Goal: Information Seeking & Learning: Understand process/instructions

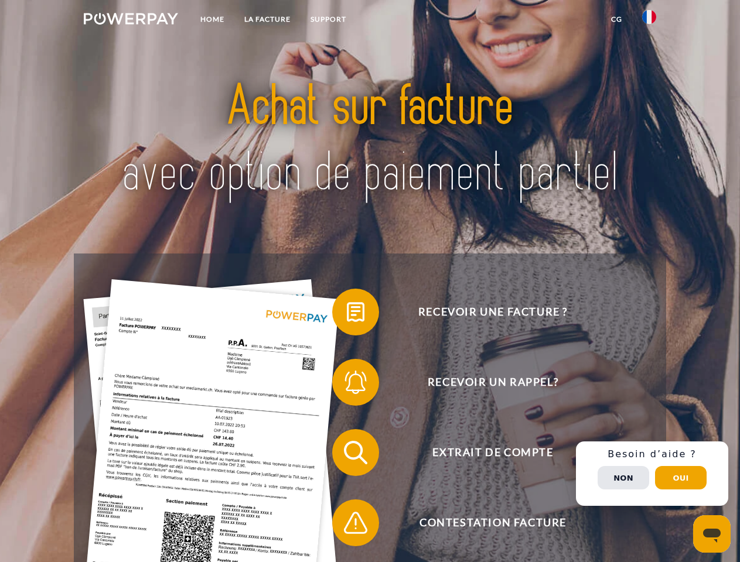
click at [131, 21] on img at bounding box center [131, 19] width 94 height 12
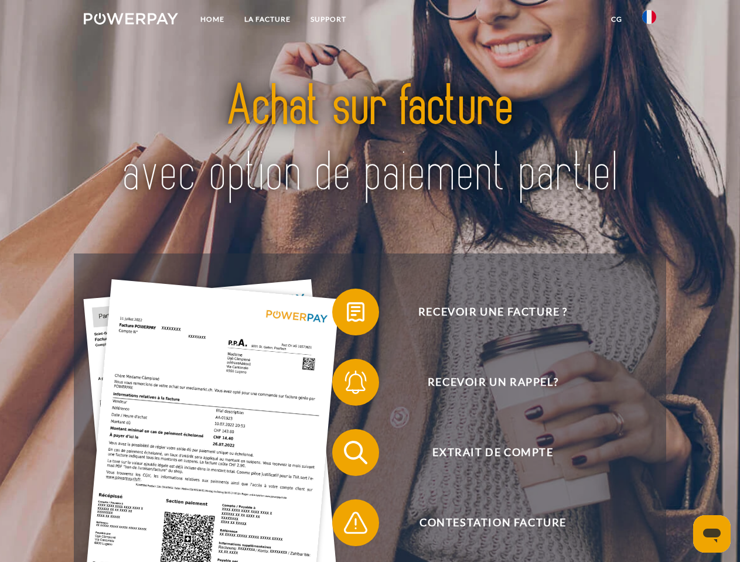
click at [649, 21] on img at bounding box center [649, 17] width 14 height 14
click at [616, 19] on link "CG" at bounding box center [616, 19] width 31 height 21
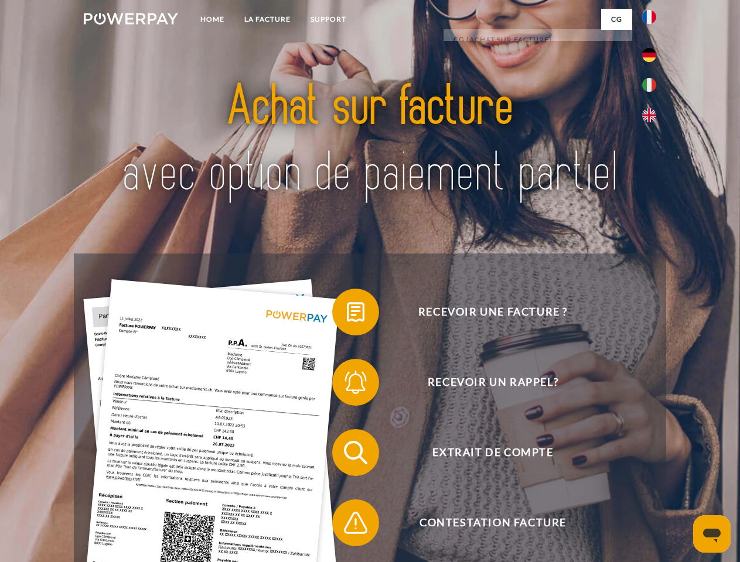
click at [347, 315] on span at bounding box center [338, 312] width 59 height 59
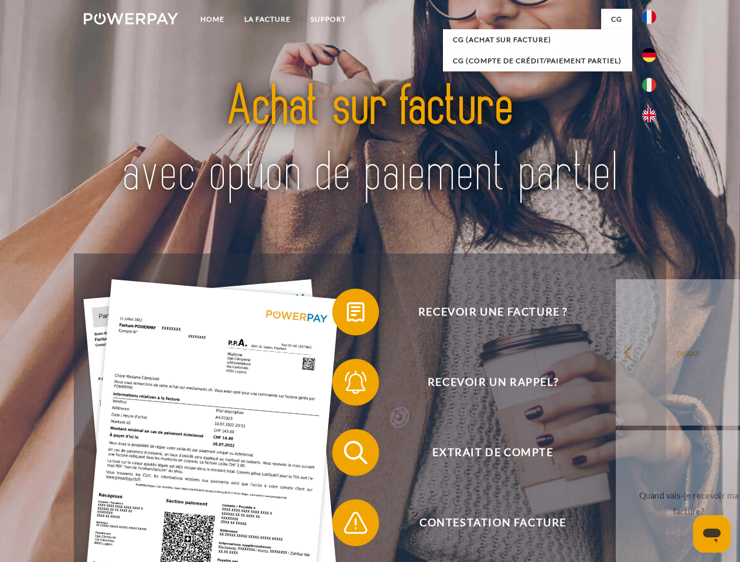
click at [347, 385] on span at bounding box center [338, 382] width 59 height 59
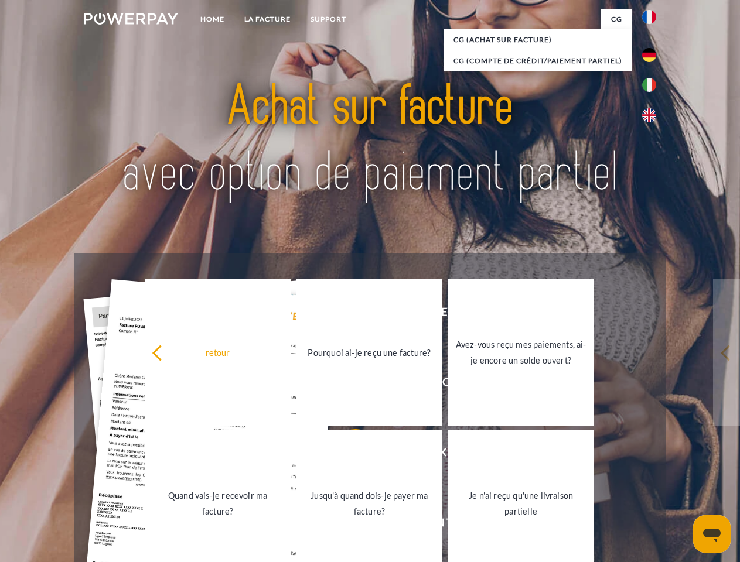
click at [347, 455] on link "Jusqu'à quand dois-je payer ma facture?" at bounding box center [369, 504] width 146 height 146
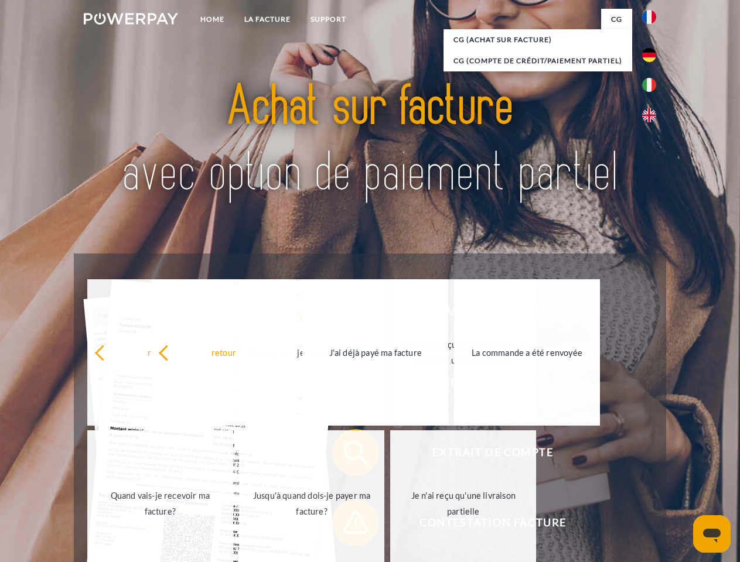
click at [347, 526] on span at bounding box center [338, 523] width 59 height 59
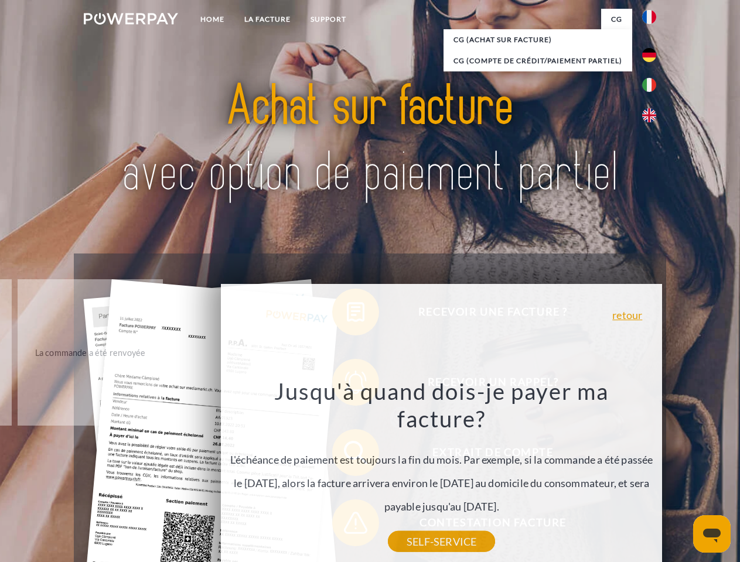
click at [652, 474] on div "Recevoir une facture ? Recevoir un rappel? Extrait de compte retour" at bounding box center [370, 488] width 592 height 469
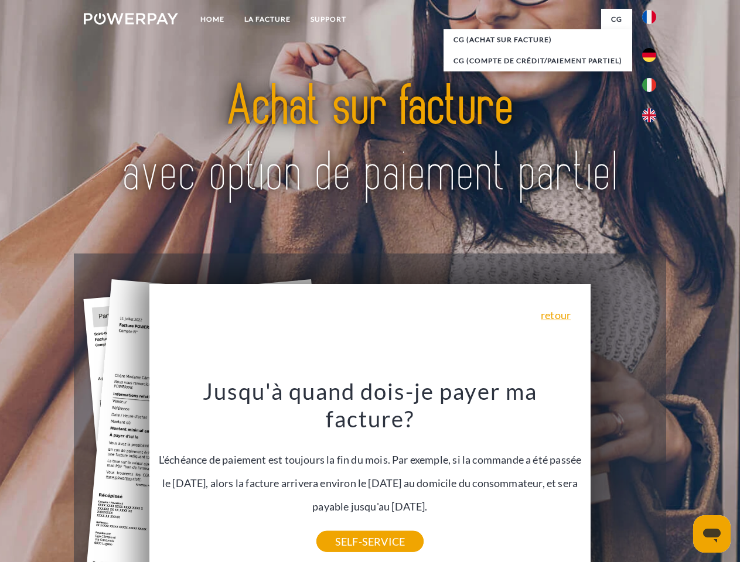
click at [623, 476] on span "Extrait de compte" at bounding box center [492, 452] width 287 height 47
click at [681, 478] on header "Home LA FACTURE Support" at bounding box center [370, 404] width 740 height 809
